Goal: Information Seeking & Learning: Learn about a topic

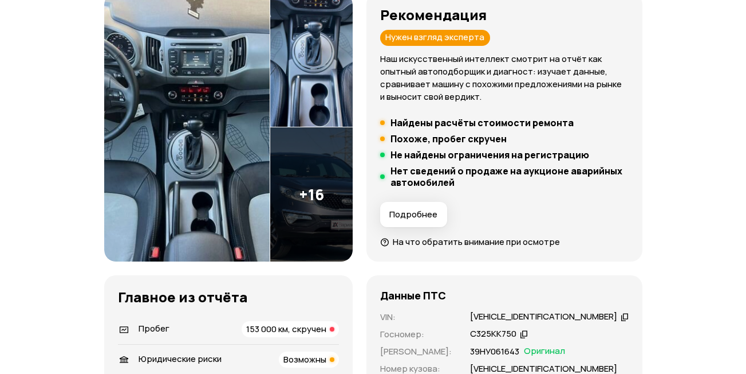
scroll to position [172, 0]
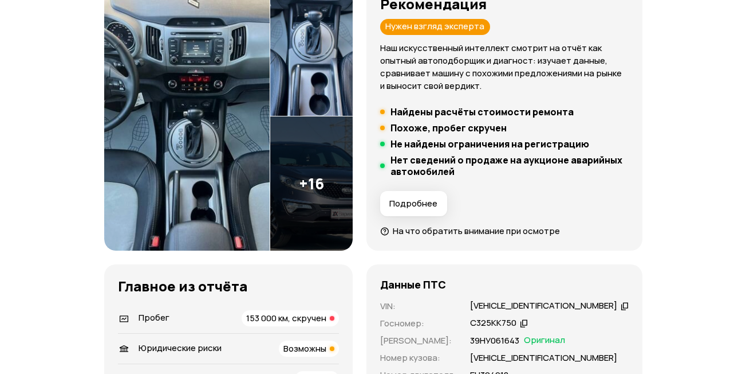
click at [305, 316] on span "153 000 км, скручен" at bounding box center [286, 318] width 80 height 12
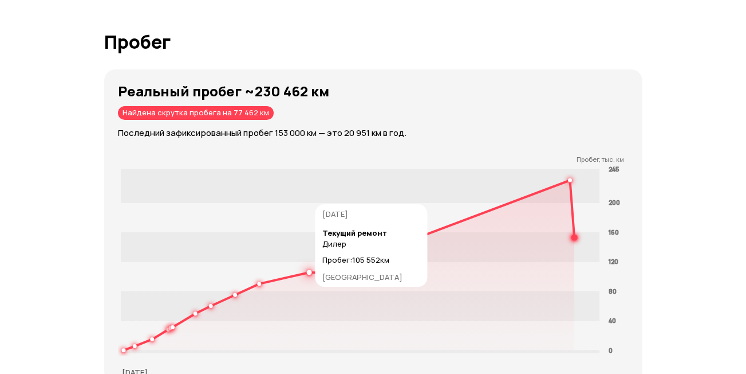
scroll to position [1951, 0]
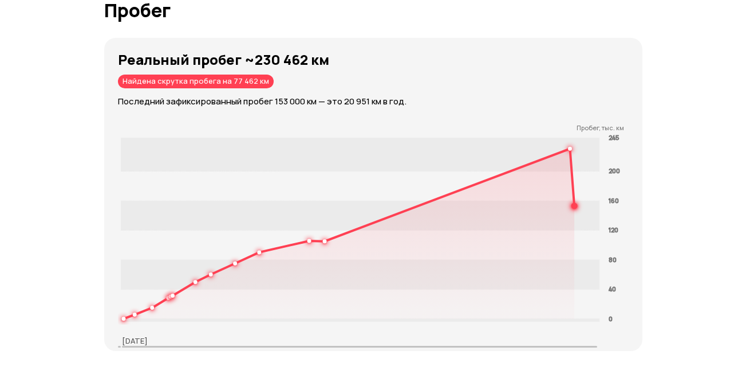
click at [226, 84] on div "Найдена скрутка пробега на 77 462 км" at bounding box center [196, 81] width 156 height 14
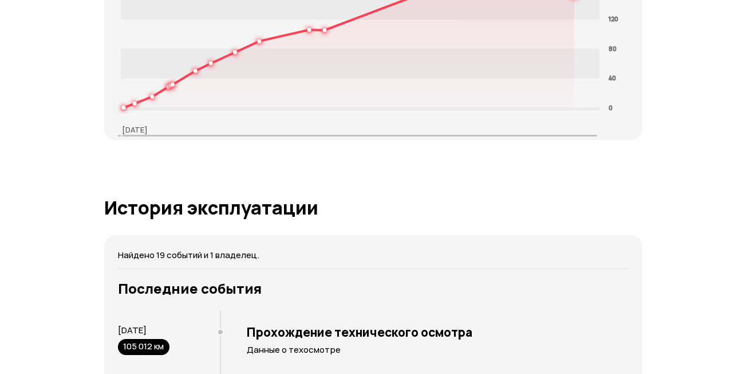
scroll to position [1893, 0]
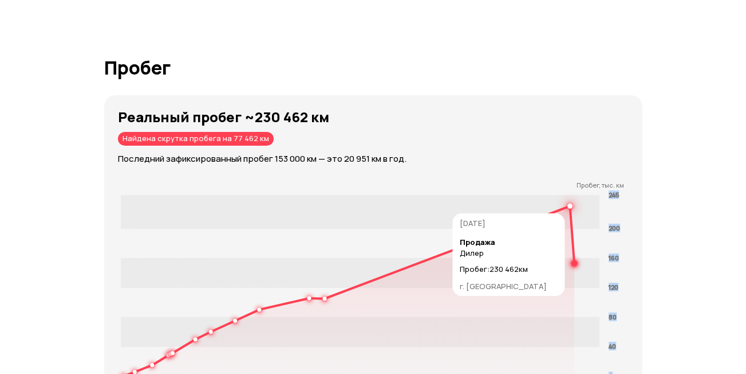
drag, startPoint x: 572, startPoint y: 211, endPoint x: 595, endPoint y: 242, distance: 38.6
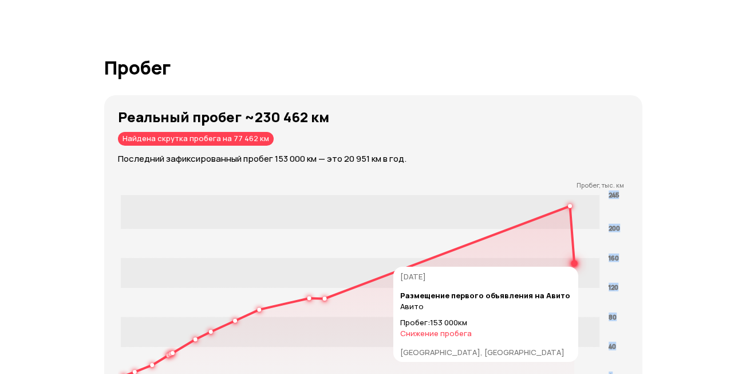
click at [573, 261] on circle at bounding box center [575, 263] width 4 height 4
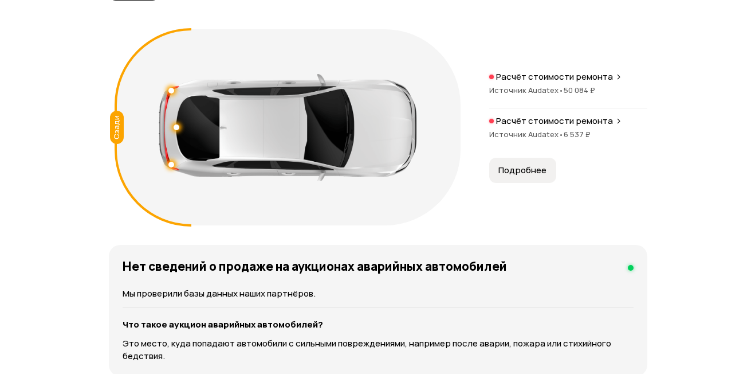
scroll to position [1378, 0]
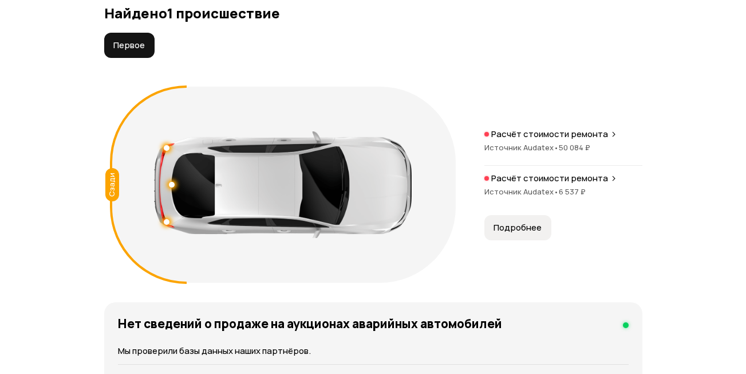
click at [575, 139] on p "Расчёт стоимости ремонта" at bounding box center [550, 133] width 117 height 11
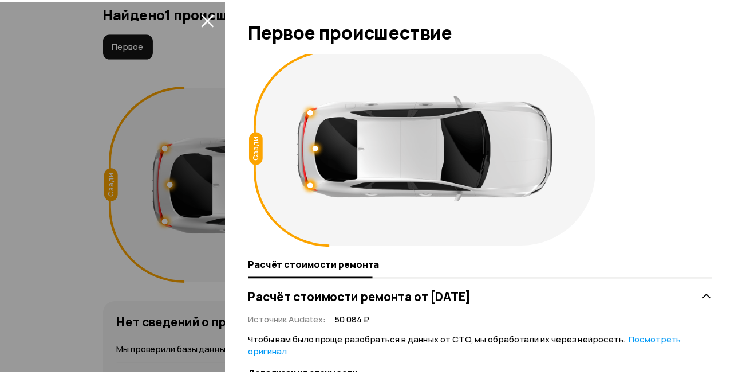
scroll to position [0, 0]
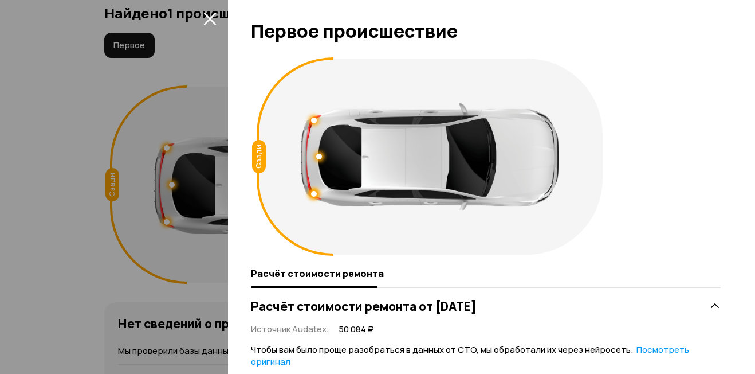
click at [206, 22] on icon "закрыть" at bounding box center [209, 19] width 13 height 13
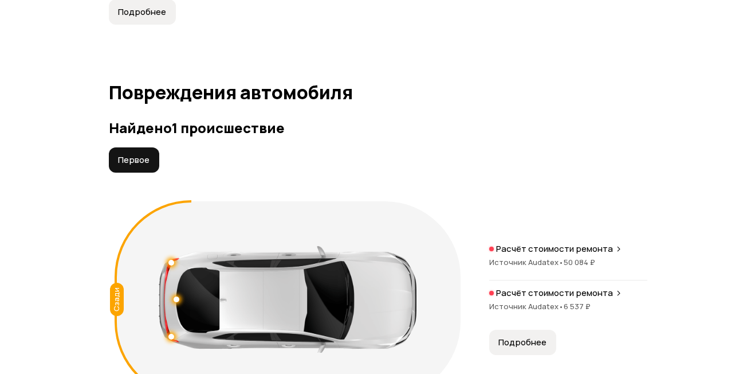
scroll to position [1492, 0]
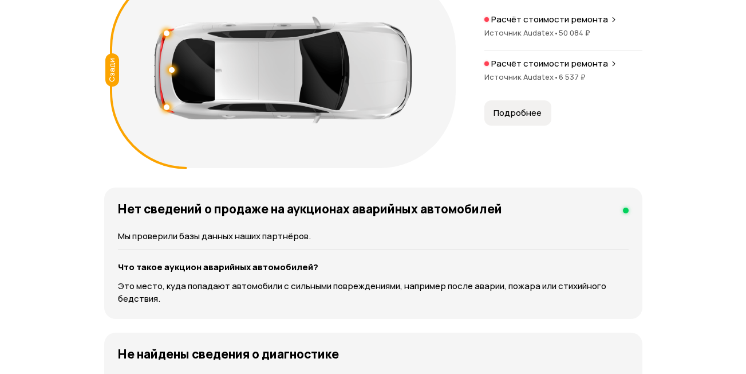
click at [583, 27] on div "Расчёт стоимости ремонта Источник Audatex • 50 084 ₽" at bounding box center [564, 32] width 158 height 37
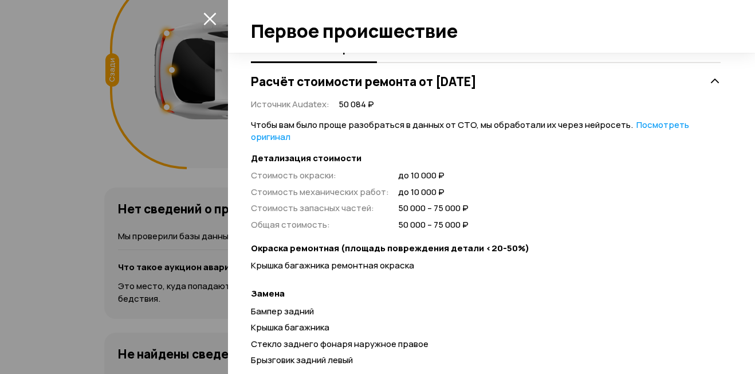
scroll to position [198, 0]
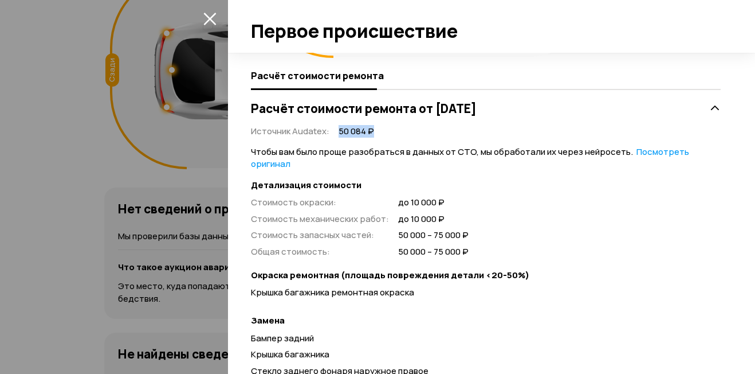
drag, startPoint x: 340, startPoint y: 129, endPoint x: 396, endPoint y: 130, distance: 56.7
click at [396, 130] on div "Источник Audatex : 50 084 ₽ Чтобы вам было проще разобраться в данных от СТО, м…" at bounding box center [486, 290] width 470 height 340
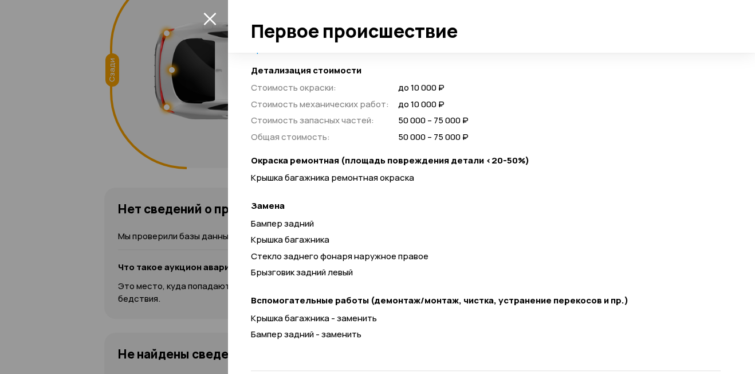
scroll to position [370, 0]
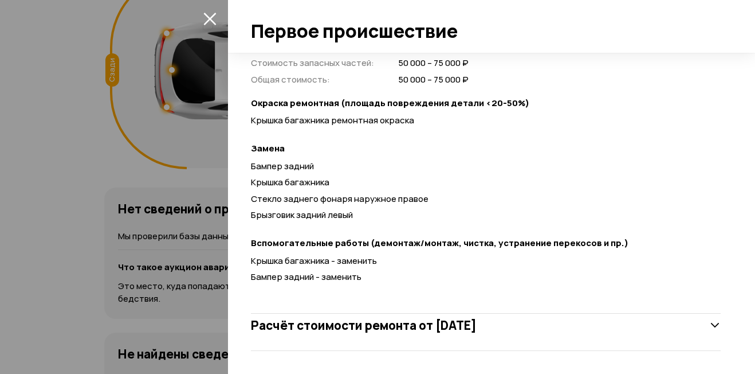
click at [212, 18] on icon "закрыть" at bounding box center [209, 18] width 13 height 13
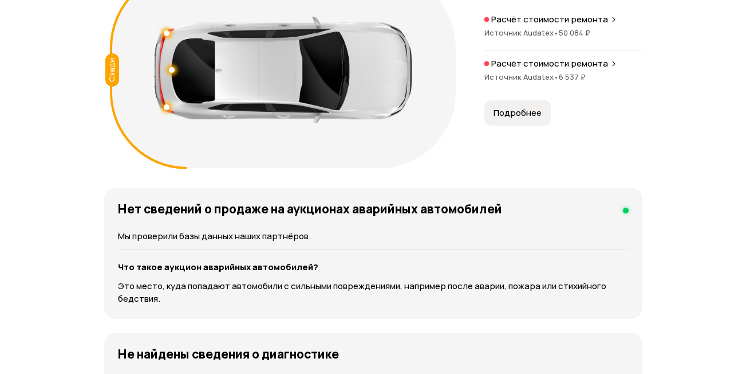
click at [564, 60] on p "Расчёт стоимости ремонта" at bounding box center [550, 63] width 117 height 11
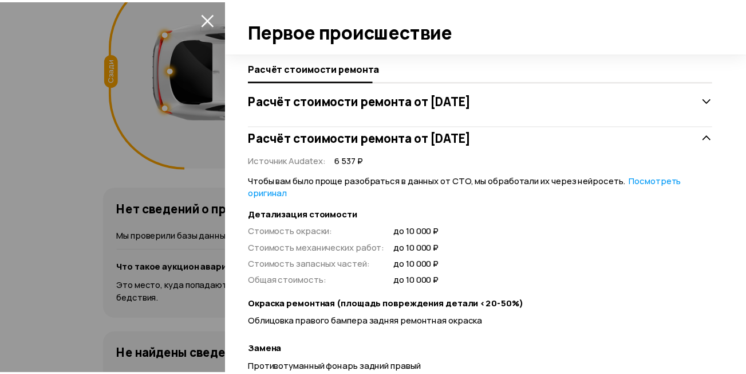
scroll to position [148, 0]
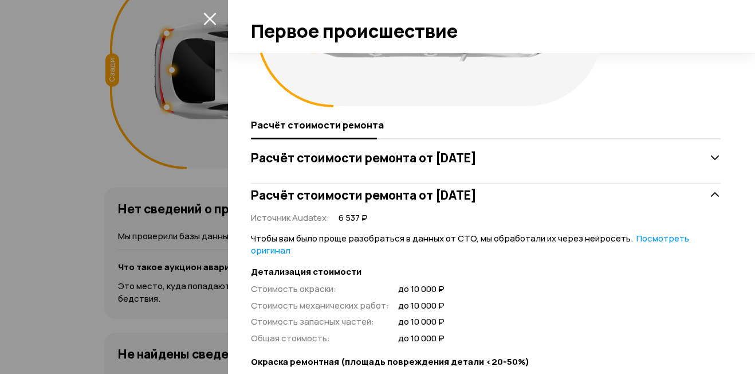
click at [210, 19] on icon "закрыть" at bounding box center [209, 19] width 13 height 13
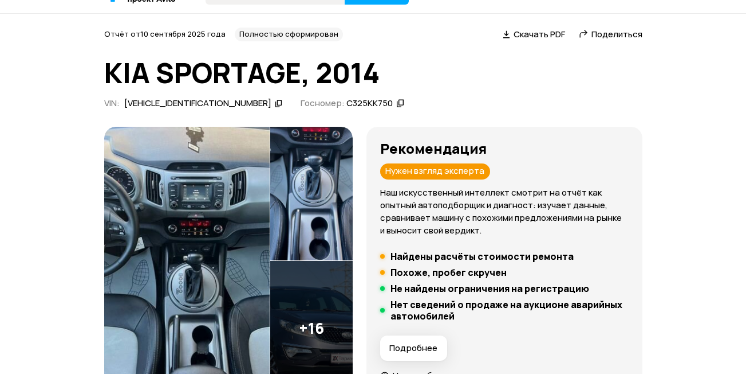
scroll to position [0, 0]
